Goal: Information Seeking & Learning: Learn about a topic

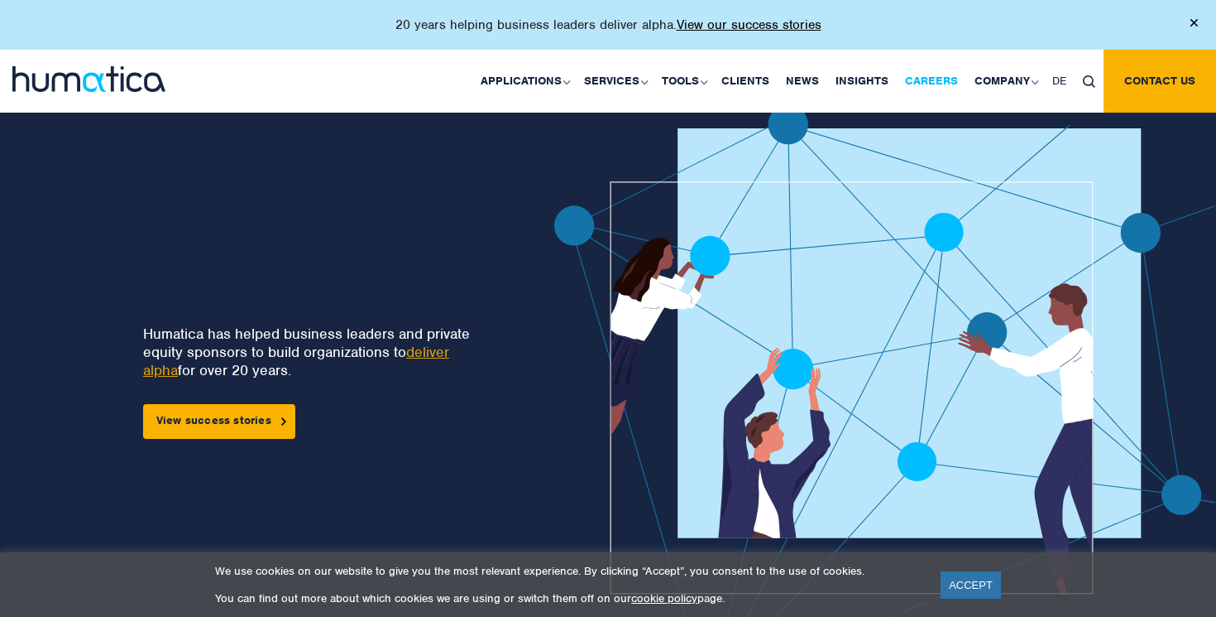
click at [939, 75] on link "Careers" at bounding box center [932, 81] width 70 height 63
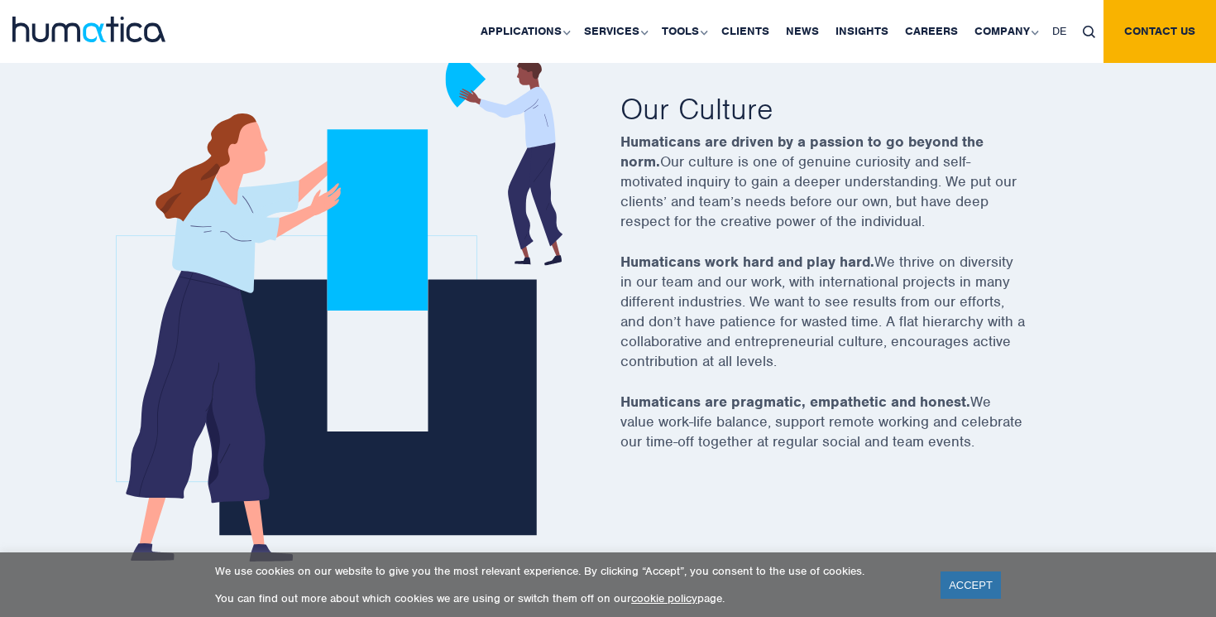
scroll to position [597, 1]
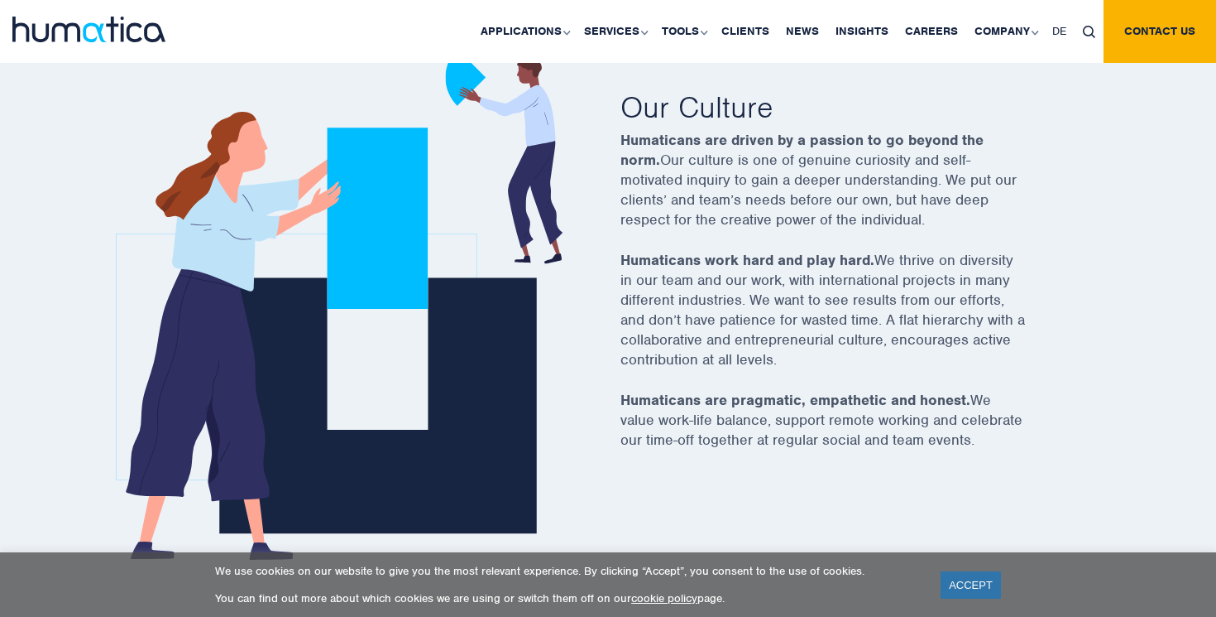
drag, startPoint x: 730, startPoint y: 186, endPoint x: 937, endPoint y: 432, distance: 321.3
click at [932, 415] on div "Join us Our Culture Humaticans are driven by a passion to go beyond the norm. O…" at bounding box center [844, 259] width 447 height 421
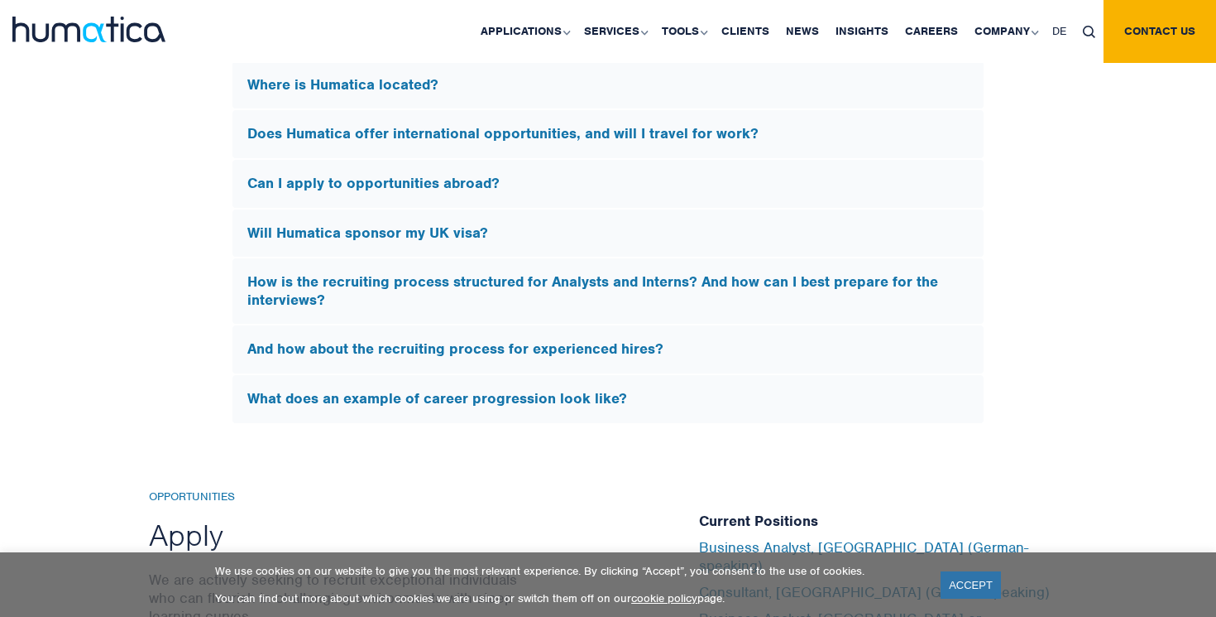
scroll to position [5100, 0]
click at [756, 225] on h5 "Will Humatica sponsor my UK visa?" at bounding box center [608, 234] width 722 height 18
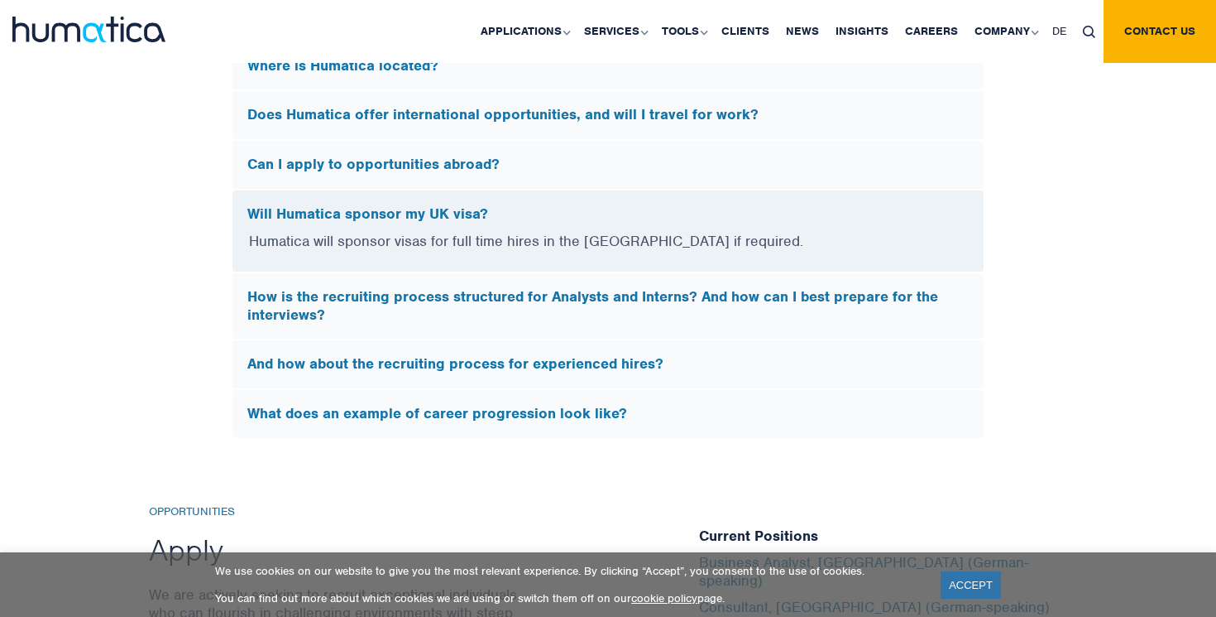
scroll to position [4864, 0]
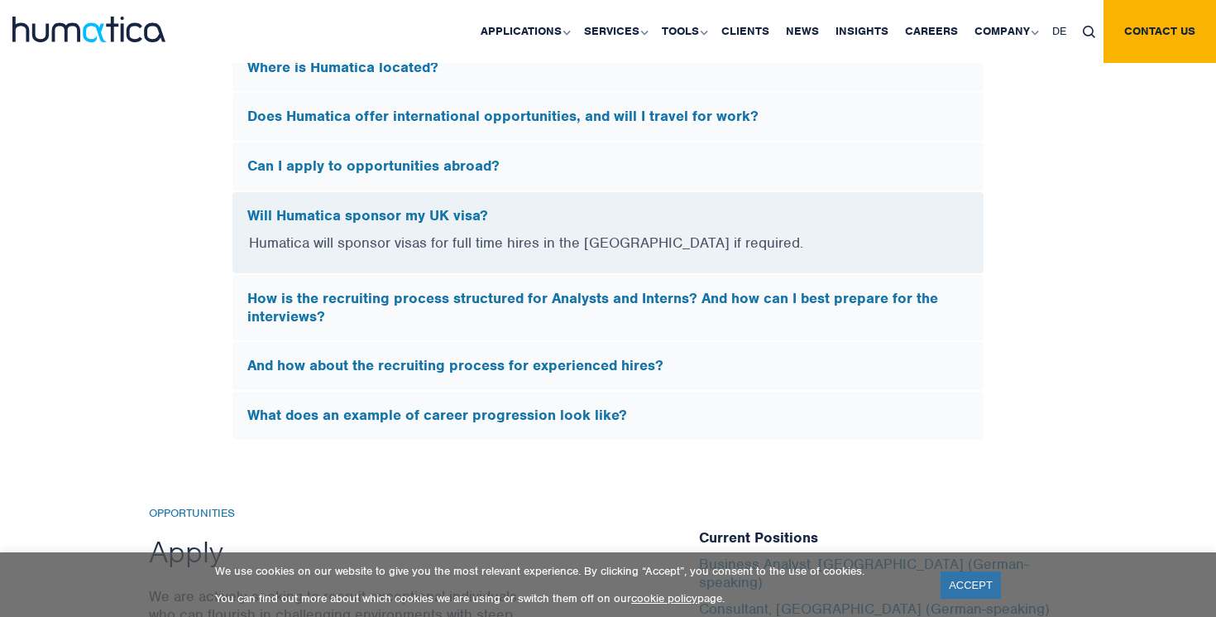
click at [679, 210] on h5 "Will Humatica sponsor my UK visa?" at bounding box center [608, 216] width 722 height 18
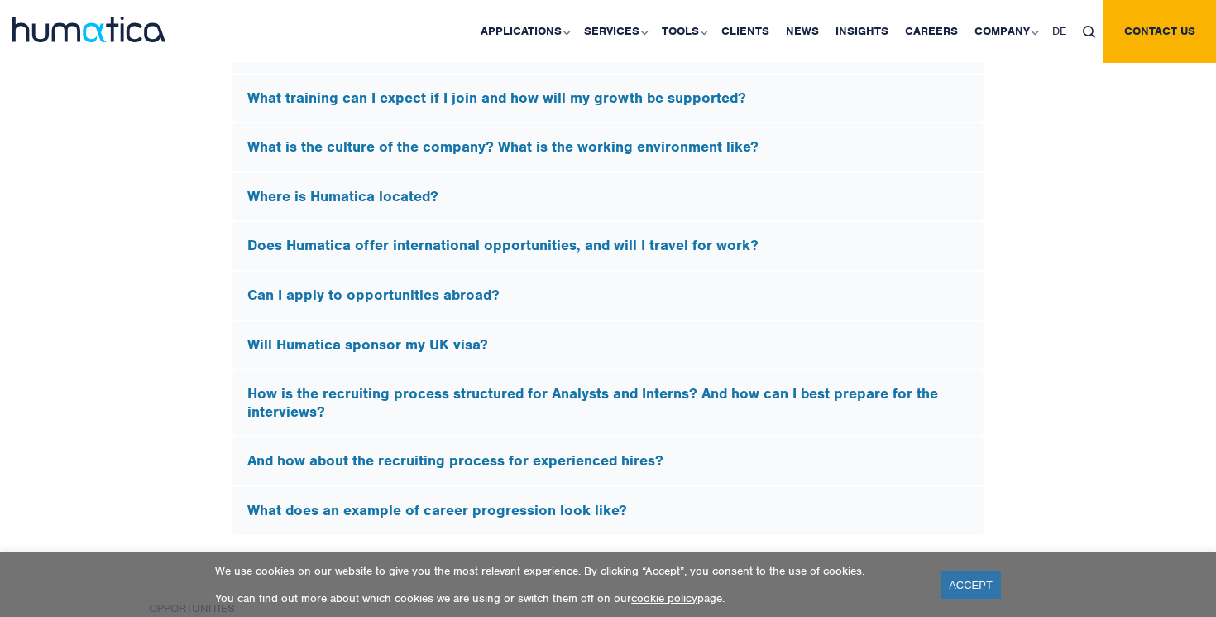
scroll to position [4736, 0]
click at [861, 393] on h5 "How is the recruiting process structured for Analysts and Interns? And how can …" at bounding box center [608, 402] width 722 height 36
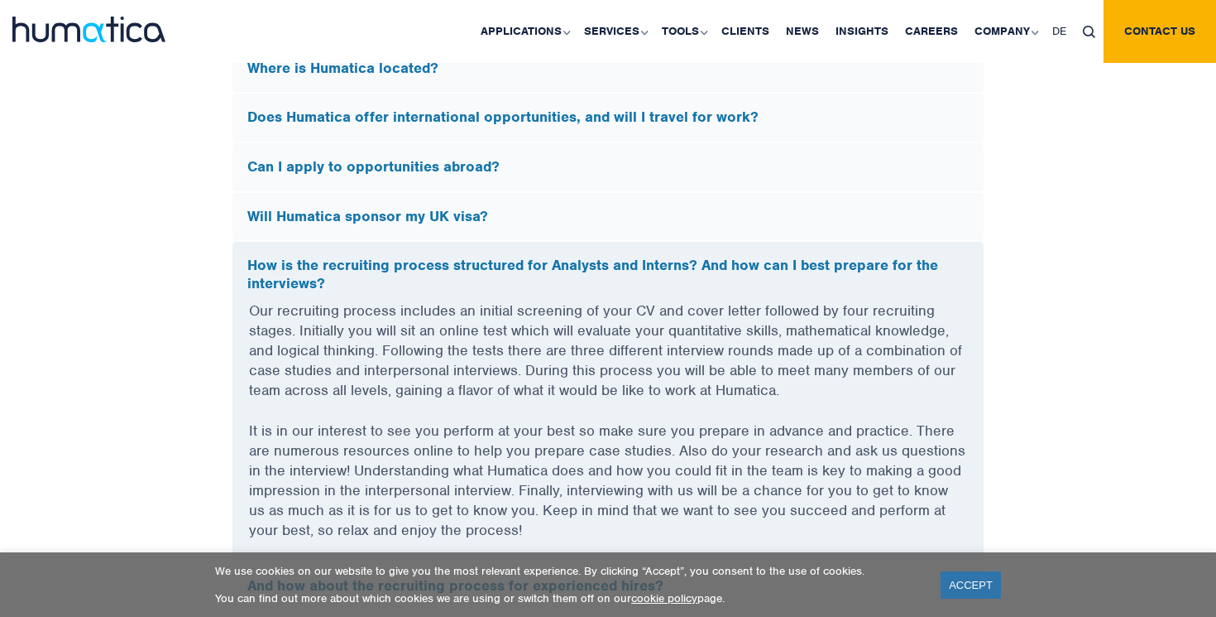
scroll to position [4872, 0]
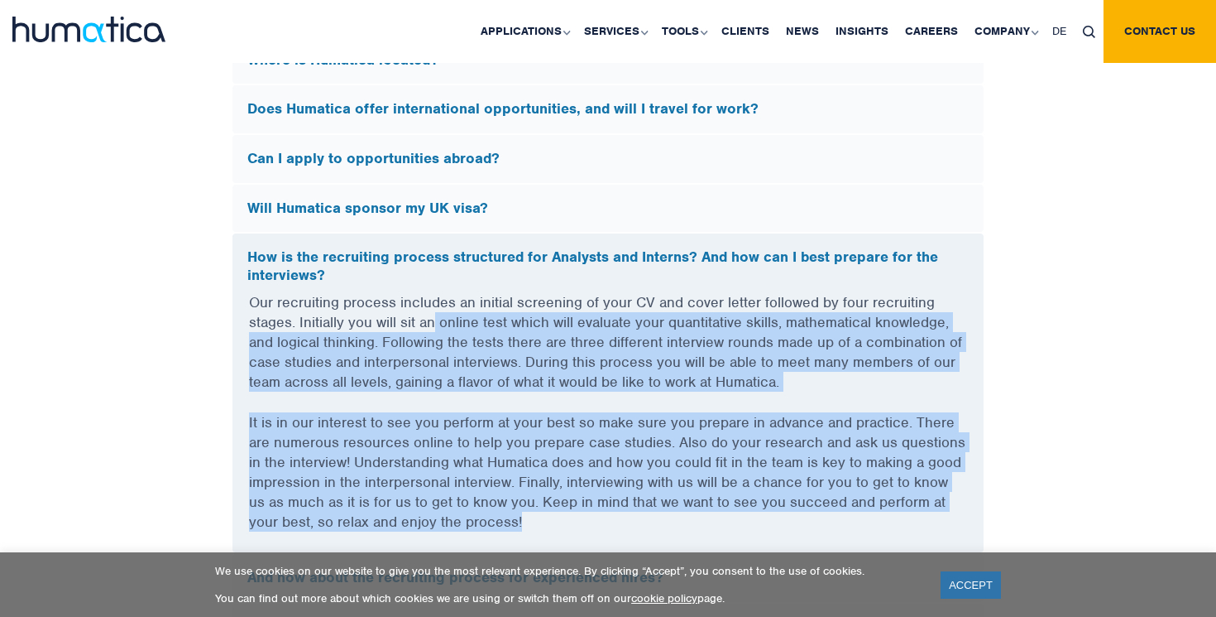
drag, startPoint x: 437, startPoint y: 308, endPoint x: 816, endPoint y: 509, distance: 429.1
click at [817, 508] on div "Our recruiting process includes an initial screening of your CV and cover lette…" at bounding box center [608, 422] width 751 height 260
click at [574, 367] on p "Our recruiting process includes an initial screening of your CV and cover lette…" at bounding box center [608, 352] width 718 height 120
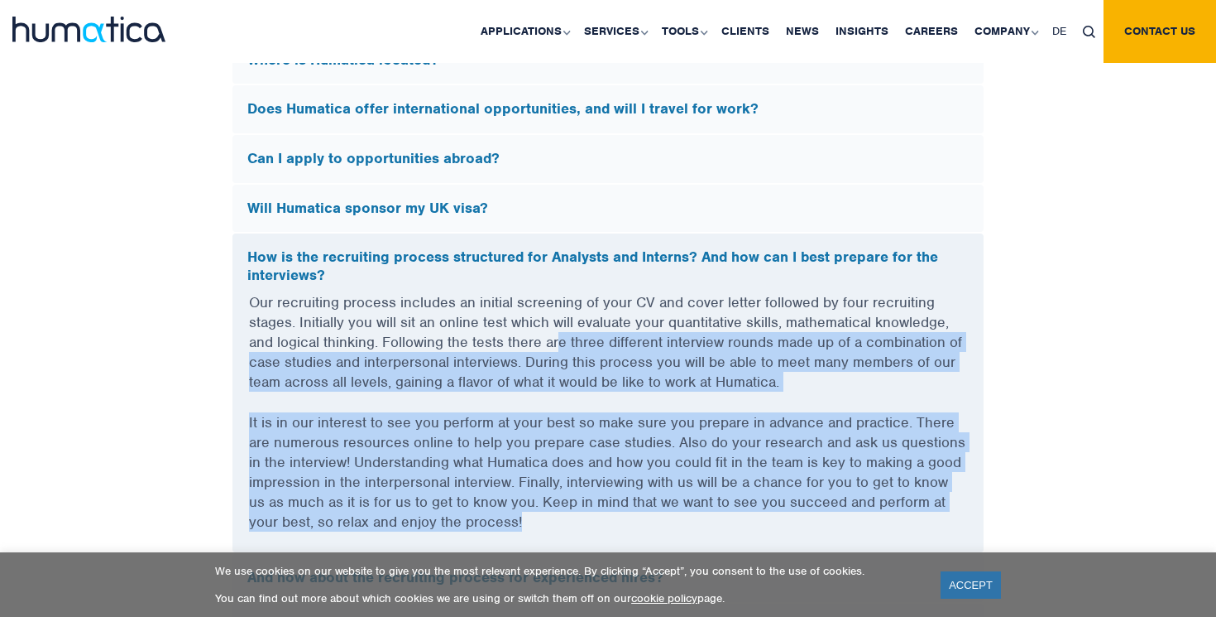
drag, startPoint x: 561, startPoint y: 324, endPoint x: 758, endPoint y: 507, distance: 269.3
click at [758, 507] on div "Our recruiting process includes an initial screening of your CV and cover lette…" at bounding box center [608, 422] width 751 height 260
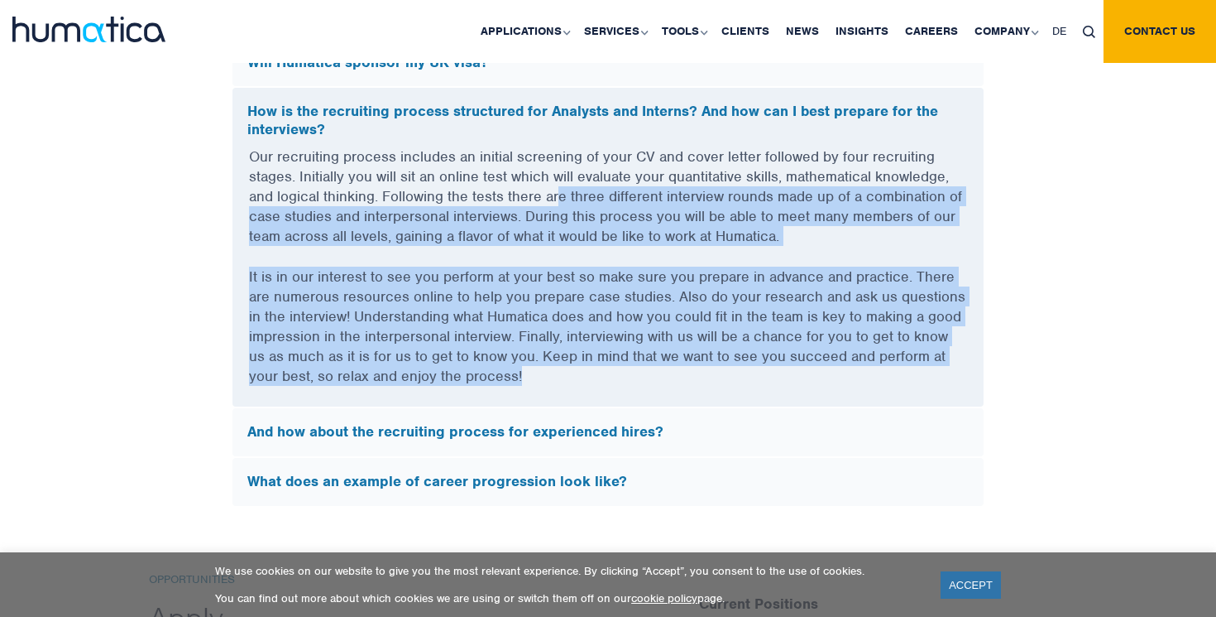
scroll to position [5018, 0]
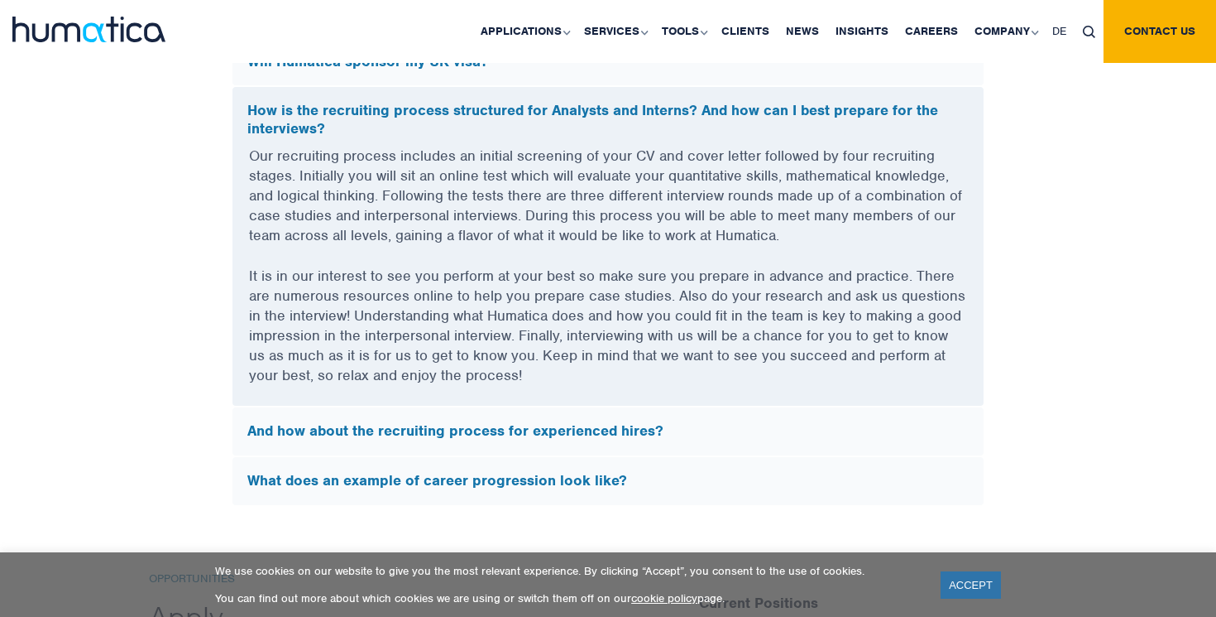
click at [876, 480] on div "What does an example of career progression look like?" at bounding box center [608, 481] width 751 height 48
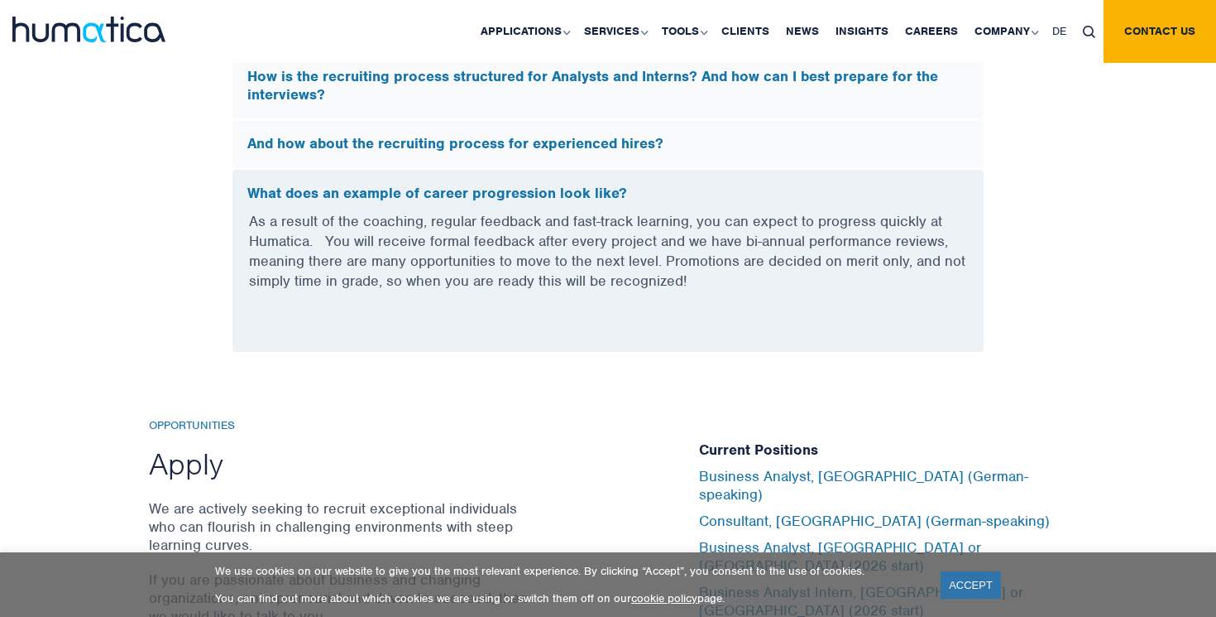
scroll to position [5052, 0]
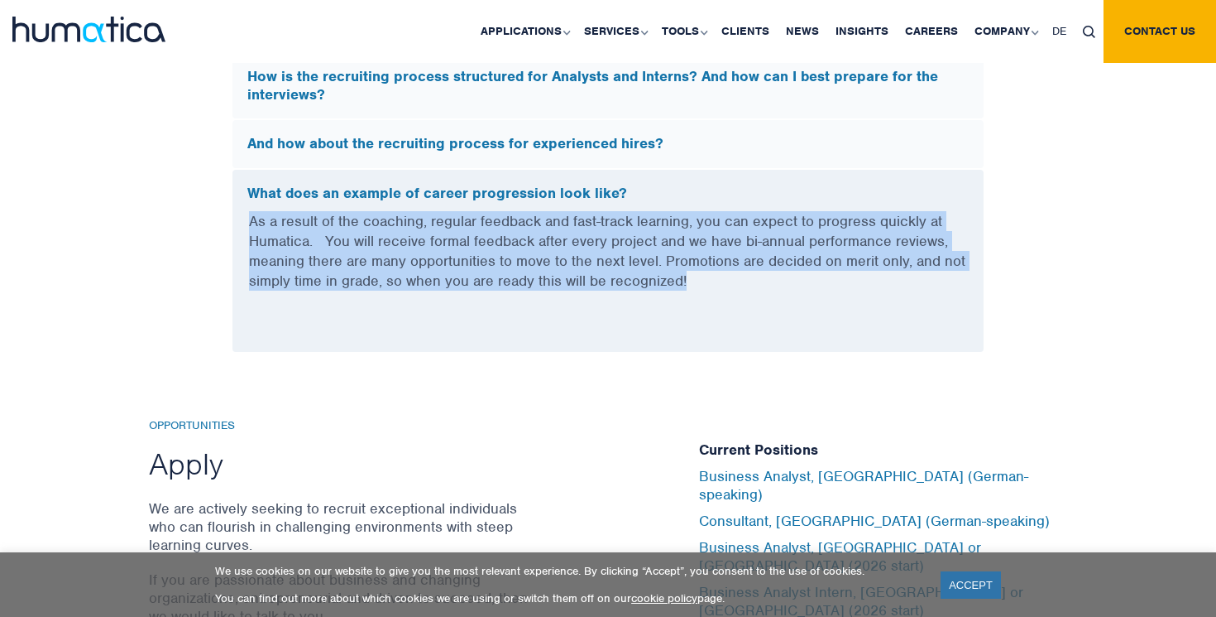
drag, startPoint x: 241, startPoint y: 203, endPoint x: 813, endPoint y: 290, distance: 579.3
click at [813, 290] on div "As a result of the coaching, regular feedback and fast-track learning, you can …" at bounding box center [608, 281] width 751 height 141
click at [813, 290] on p "As a result of the coaching, regular feedback and fast-track learning, you can …" at bounding box center [608, 261] width 718 height 100
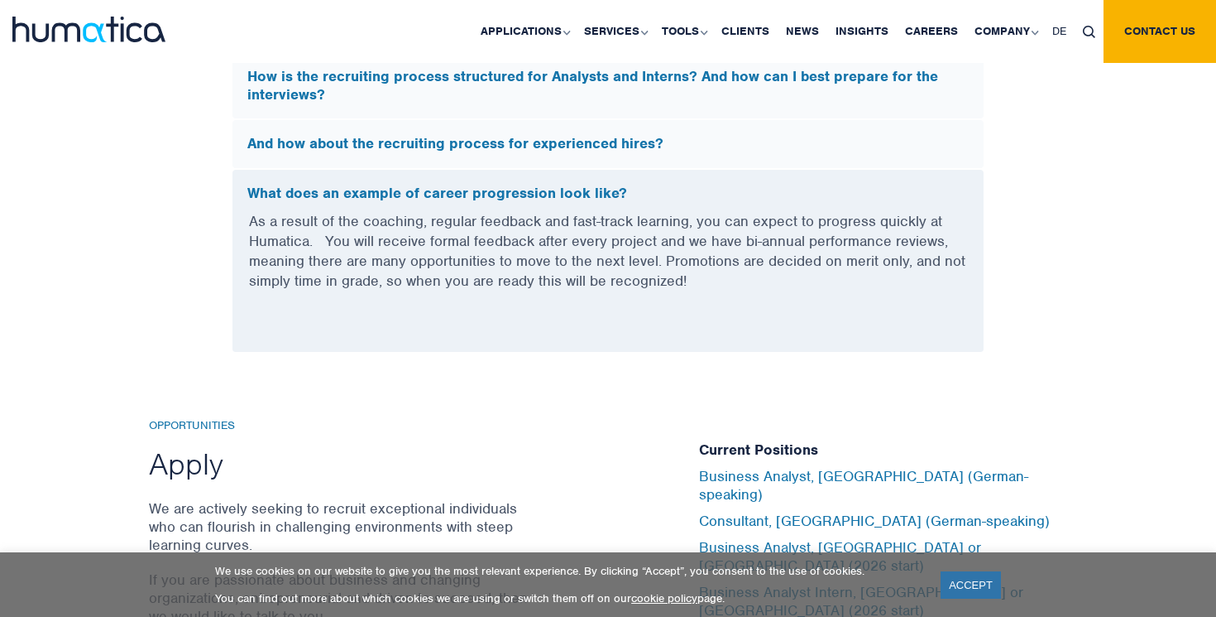
click at [631, 185] on h5 "What does an example of career progression look like?" at bounding box center [608, 194] width 722 height 18
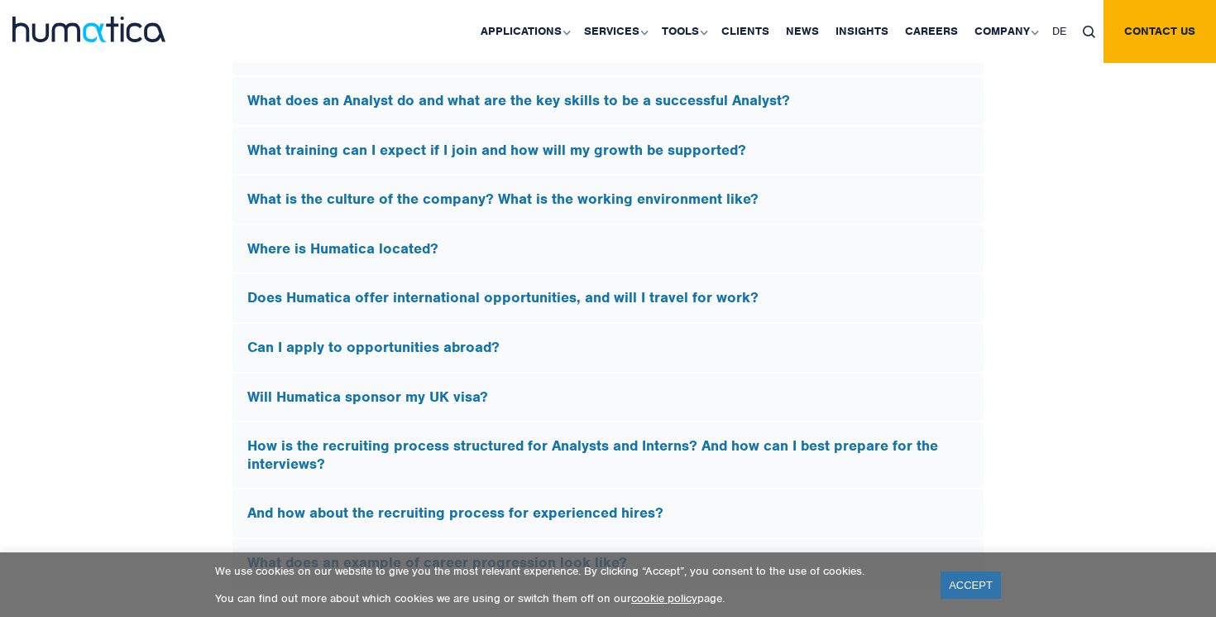
scroll to position [4651, 0]
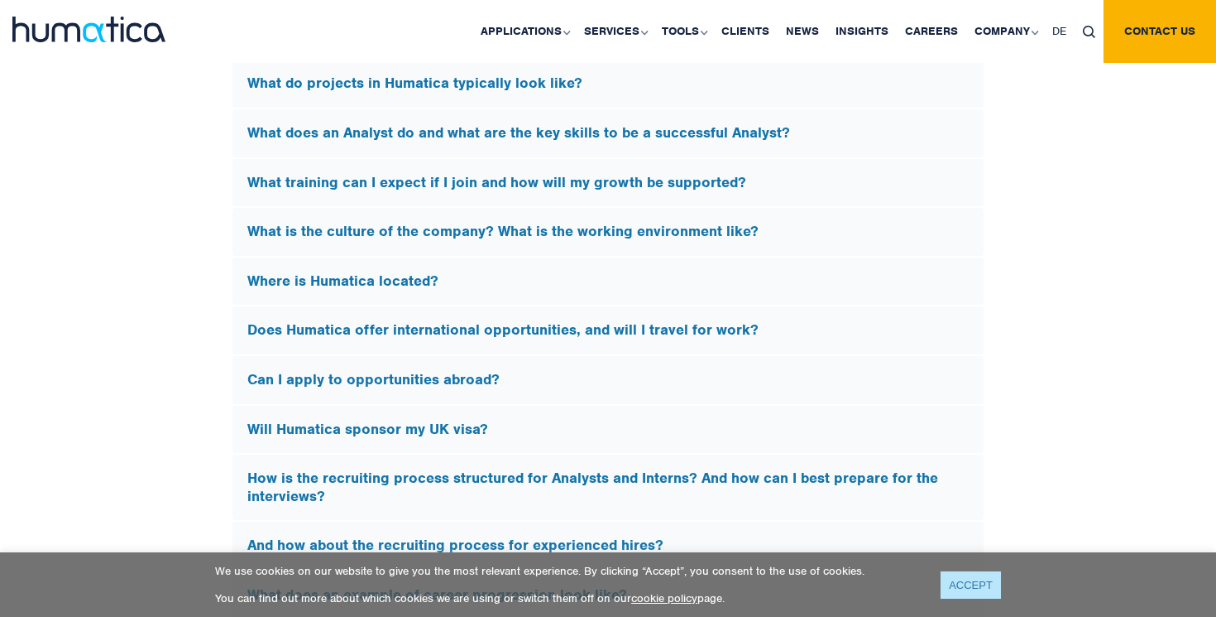
click at [959, 583] on link "ACCEPT" at bounding box center [971, 584] width 60 height 27
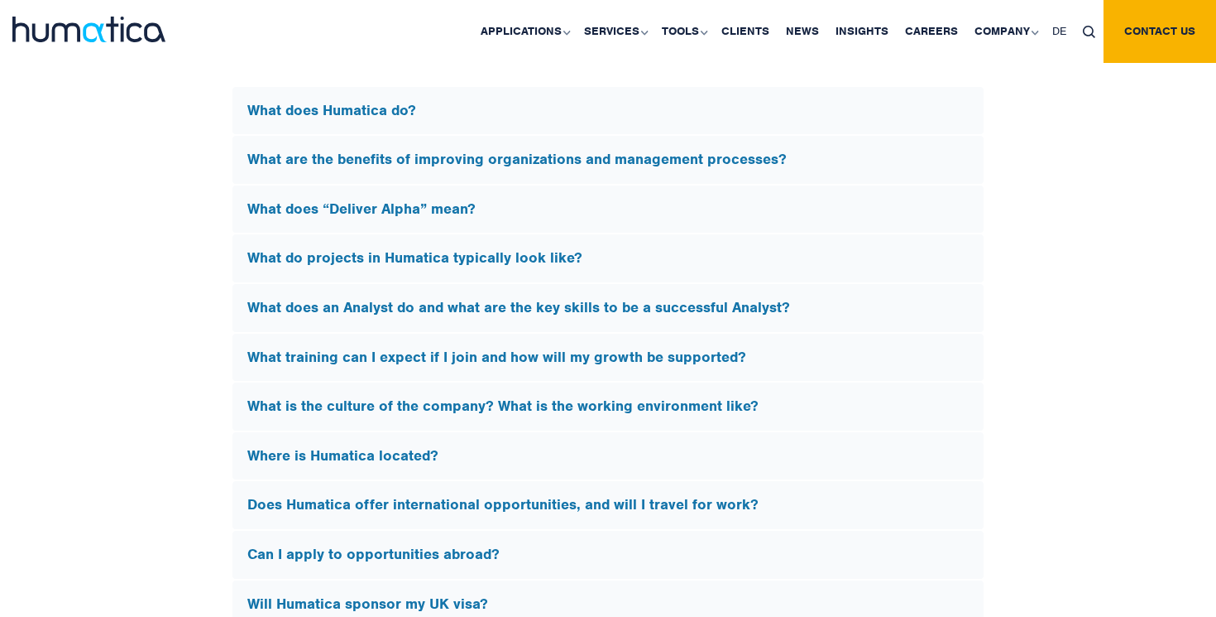
scroll to position [4463, 0]
